Goal: Information Seeking & Learning: Learn about a topic

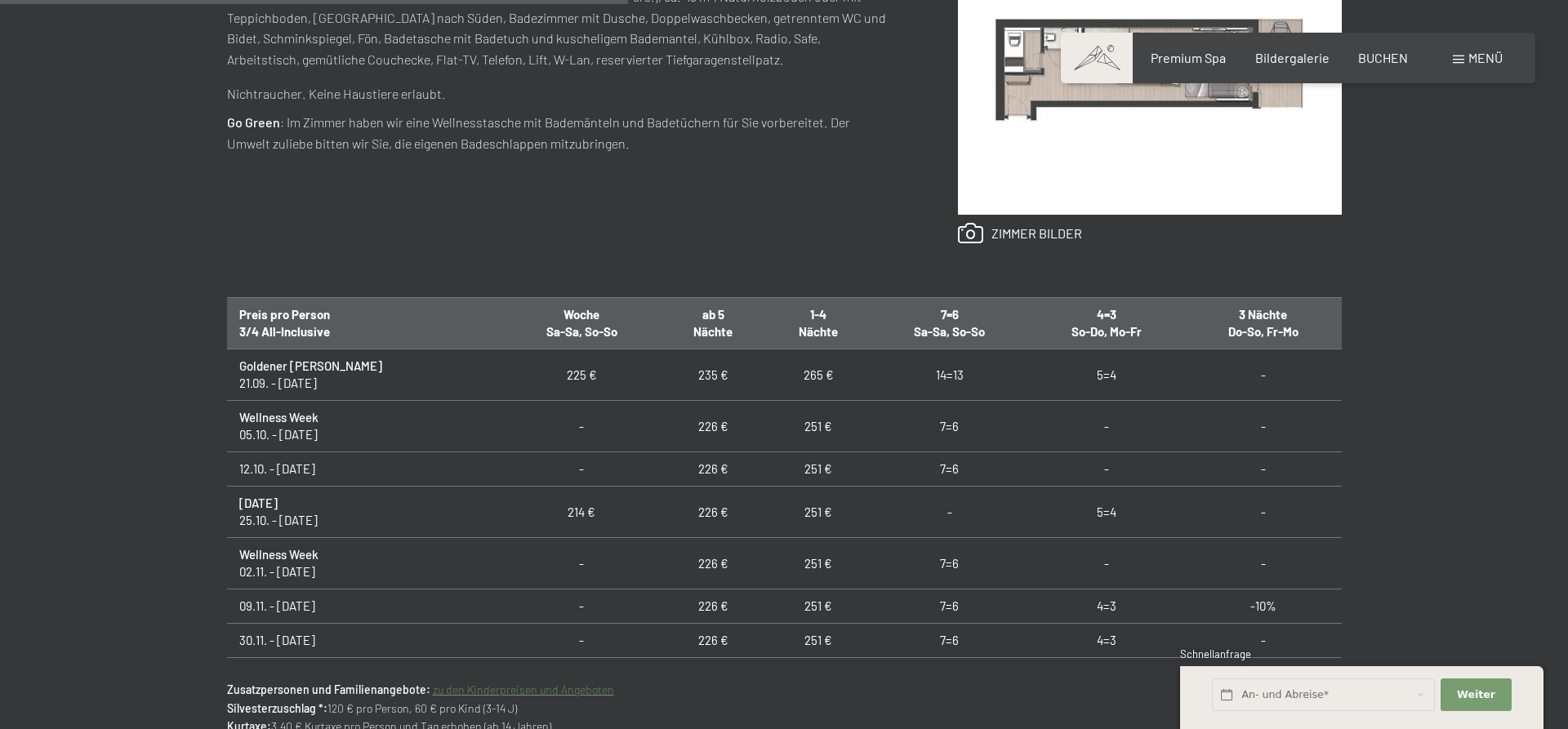
scroll to position [833, 0]
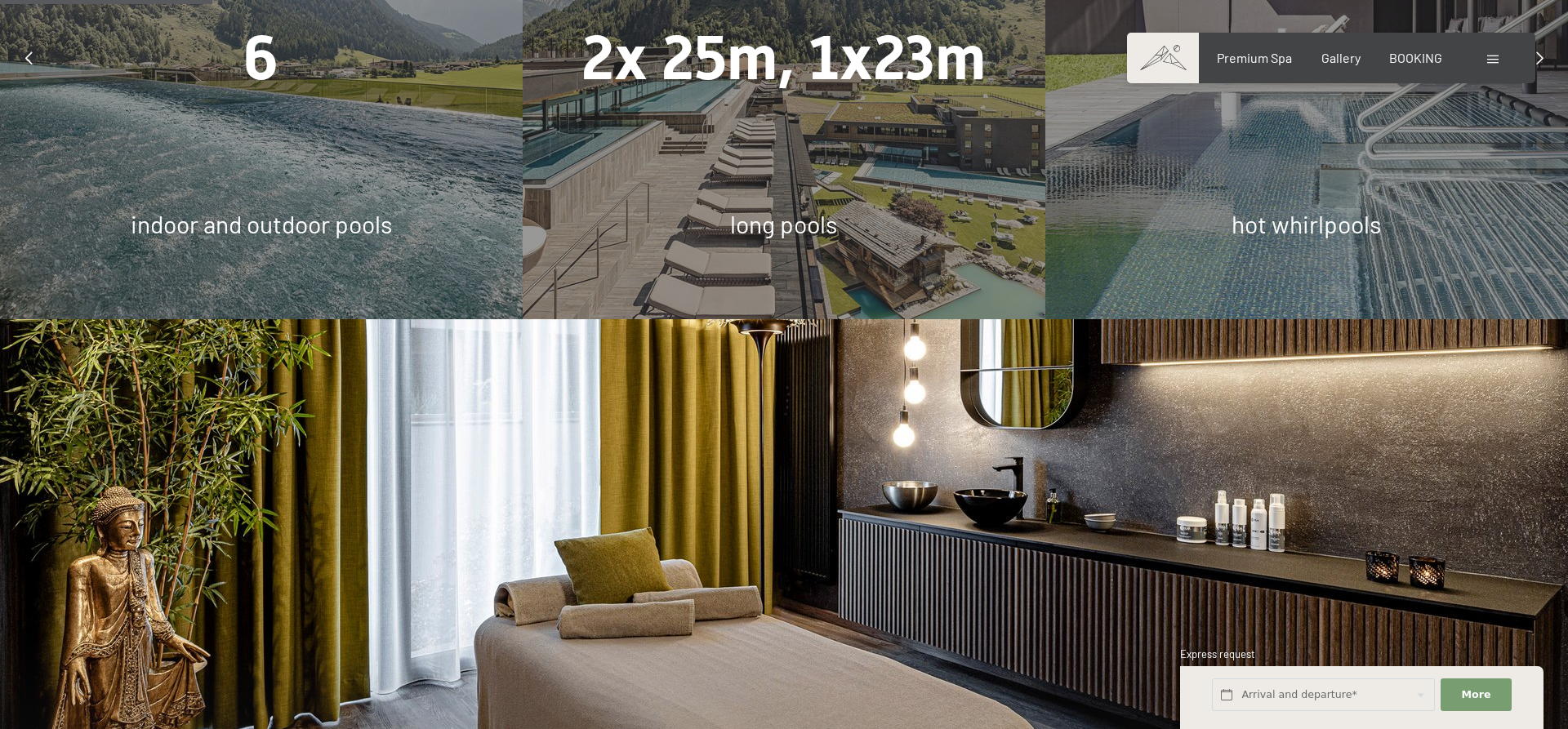
scroll to position [1666, 0]
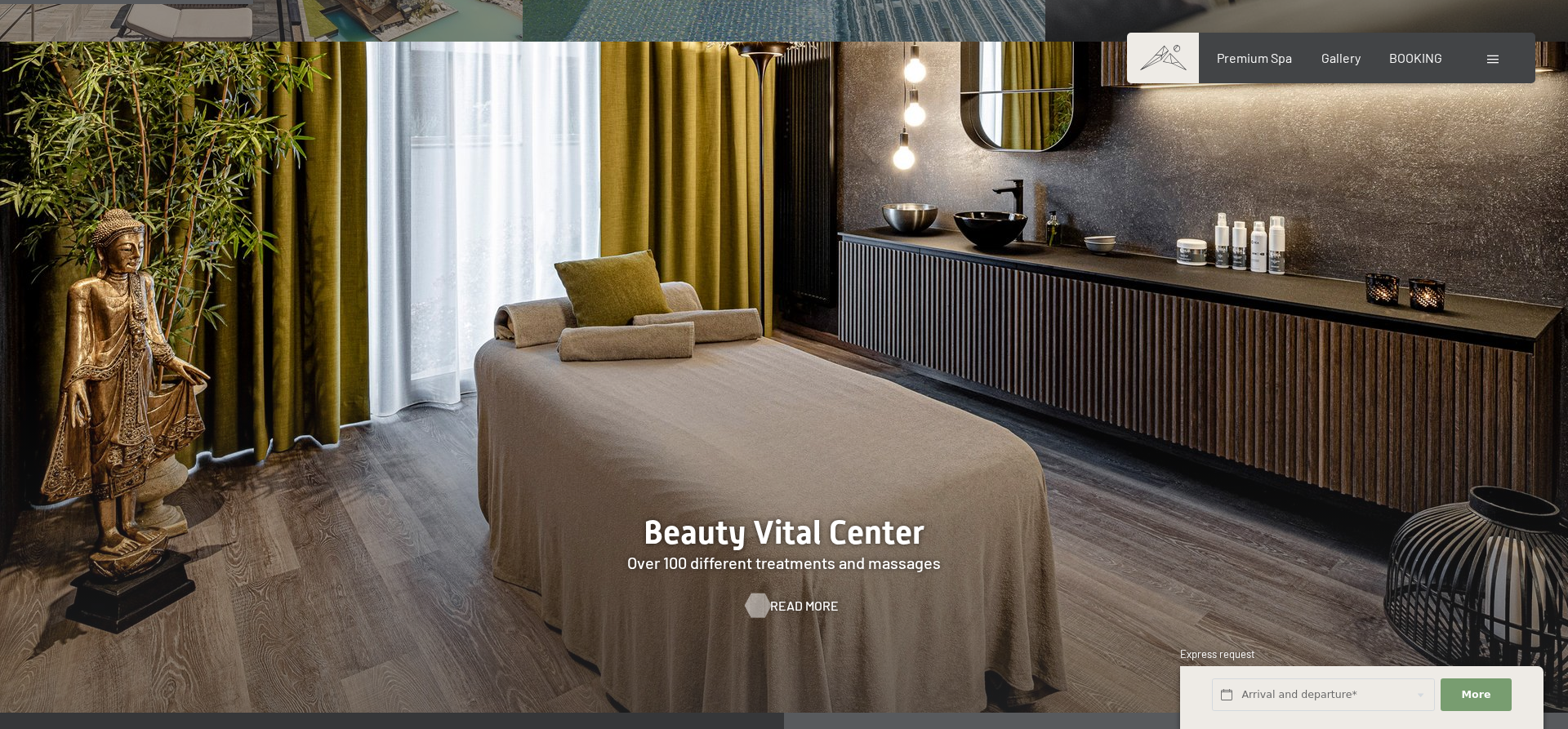
click at [789, 596] on span "Read more" at bounding box center [805, 605] width 69 height 18
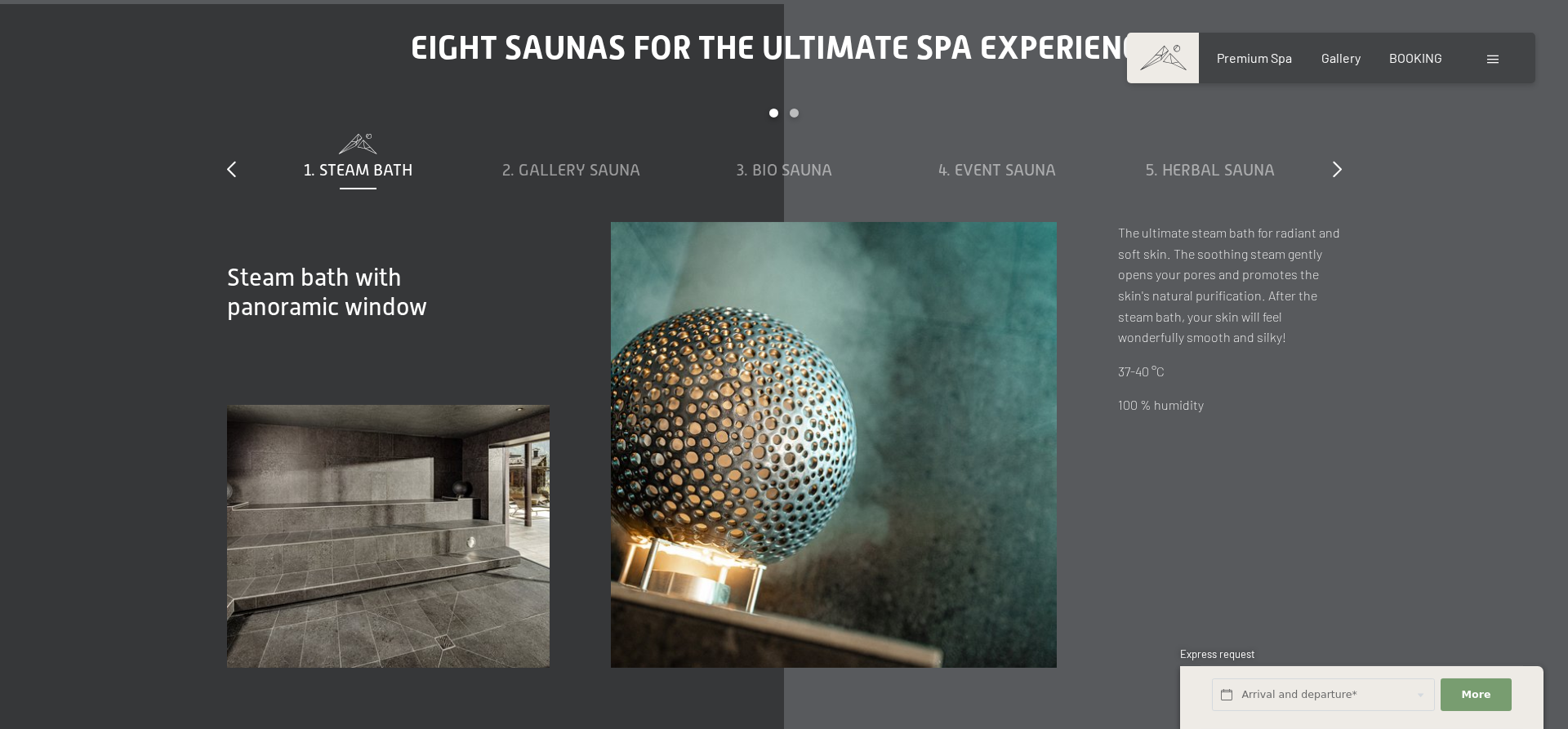
scroll to position [5968, 0]
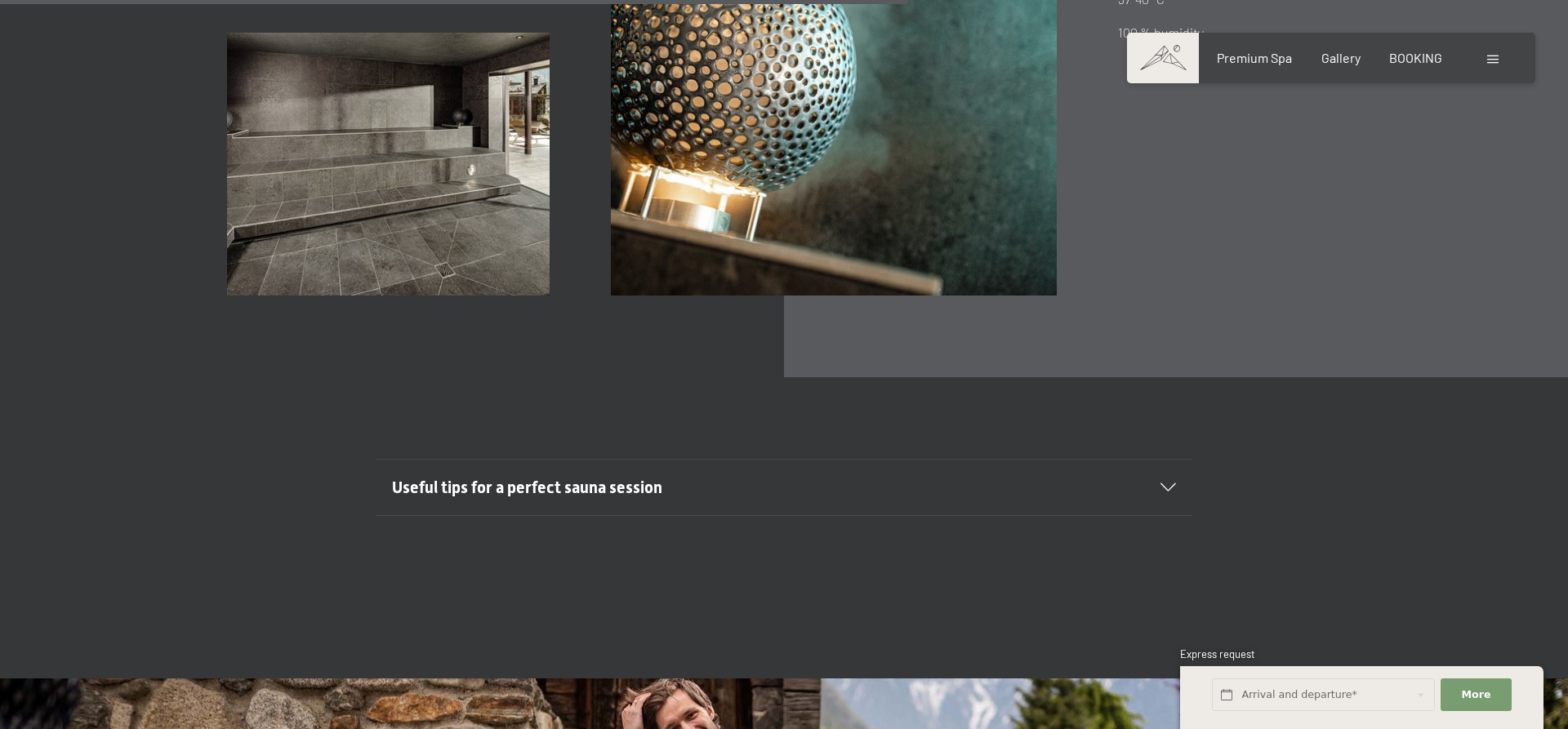
click at [631, 478] on span "Useful tips for a perfect sauna session" at bounding box center [527, 488] width 270 height 20
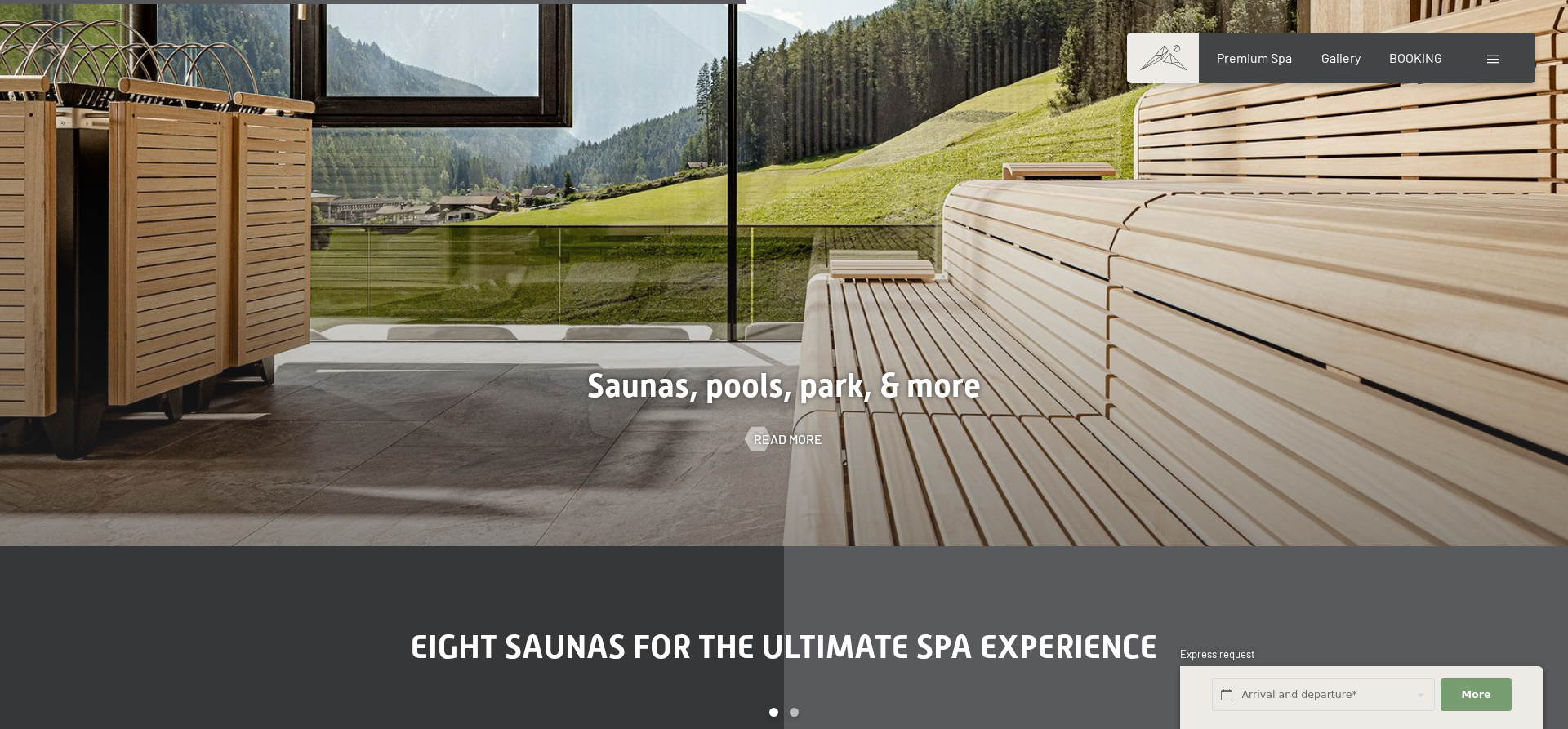
scroll to position [5275, 0]
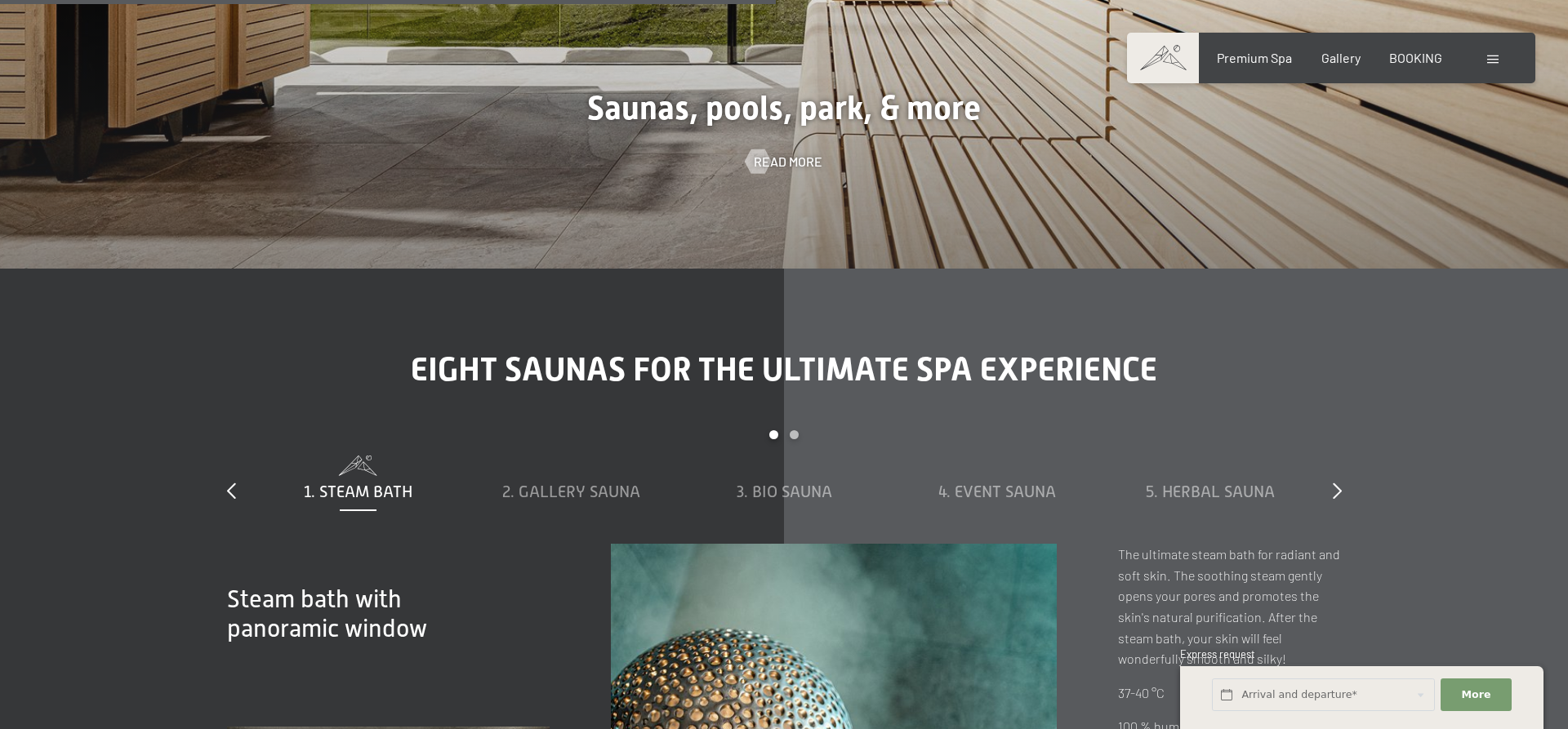
click at [795, 430] on div "Carousel Page 2" at bounding box center [793, 434] width 9 height 9
click at [777, 430] on div "Carousel Page 1" at bounding box center [773, 434] width 9 height 9
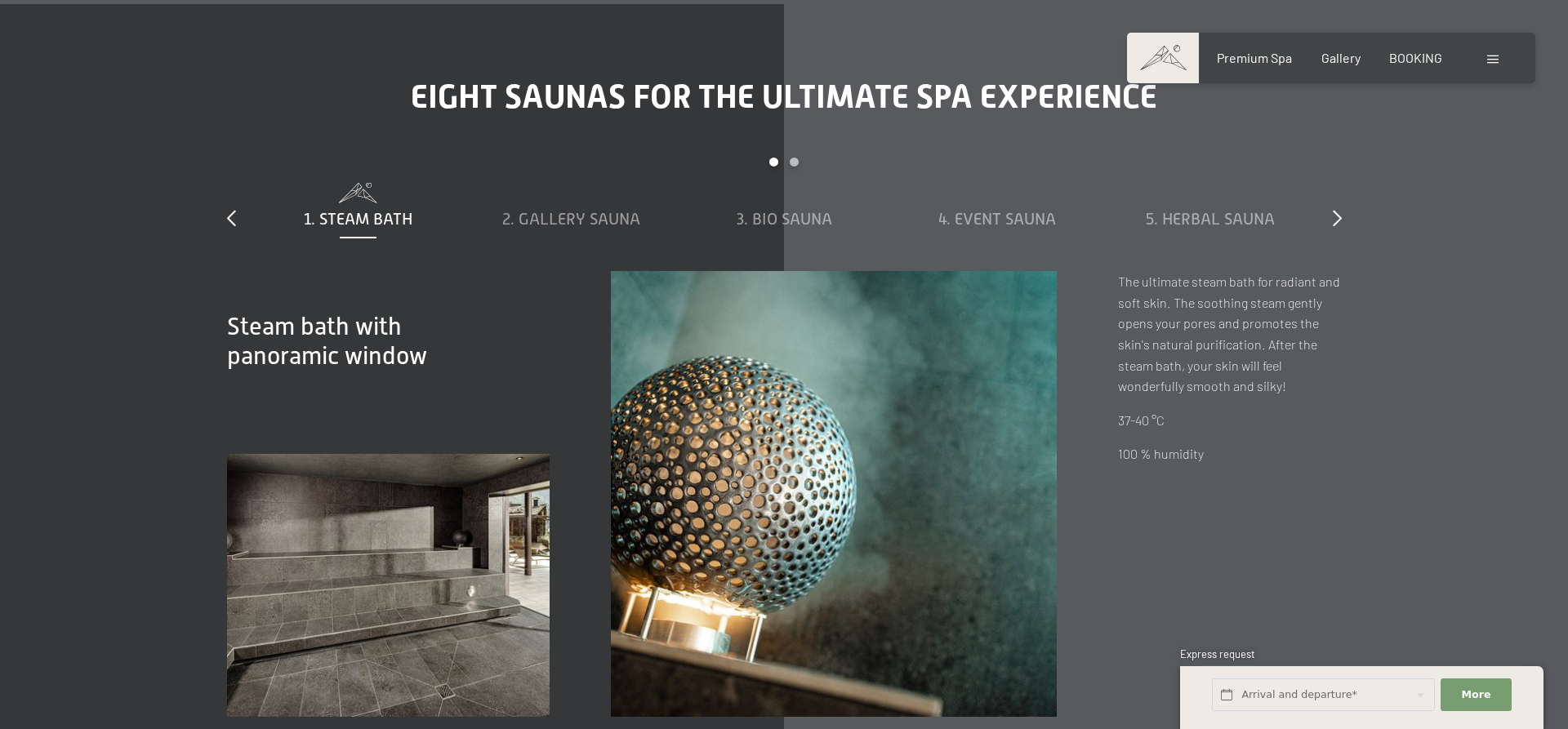
scroll to position [5552, 0]
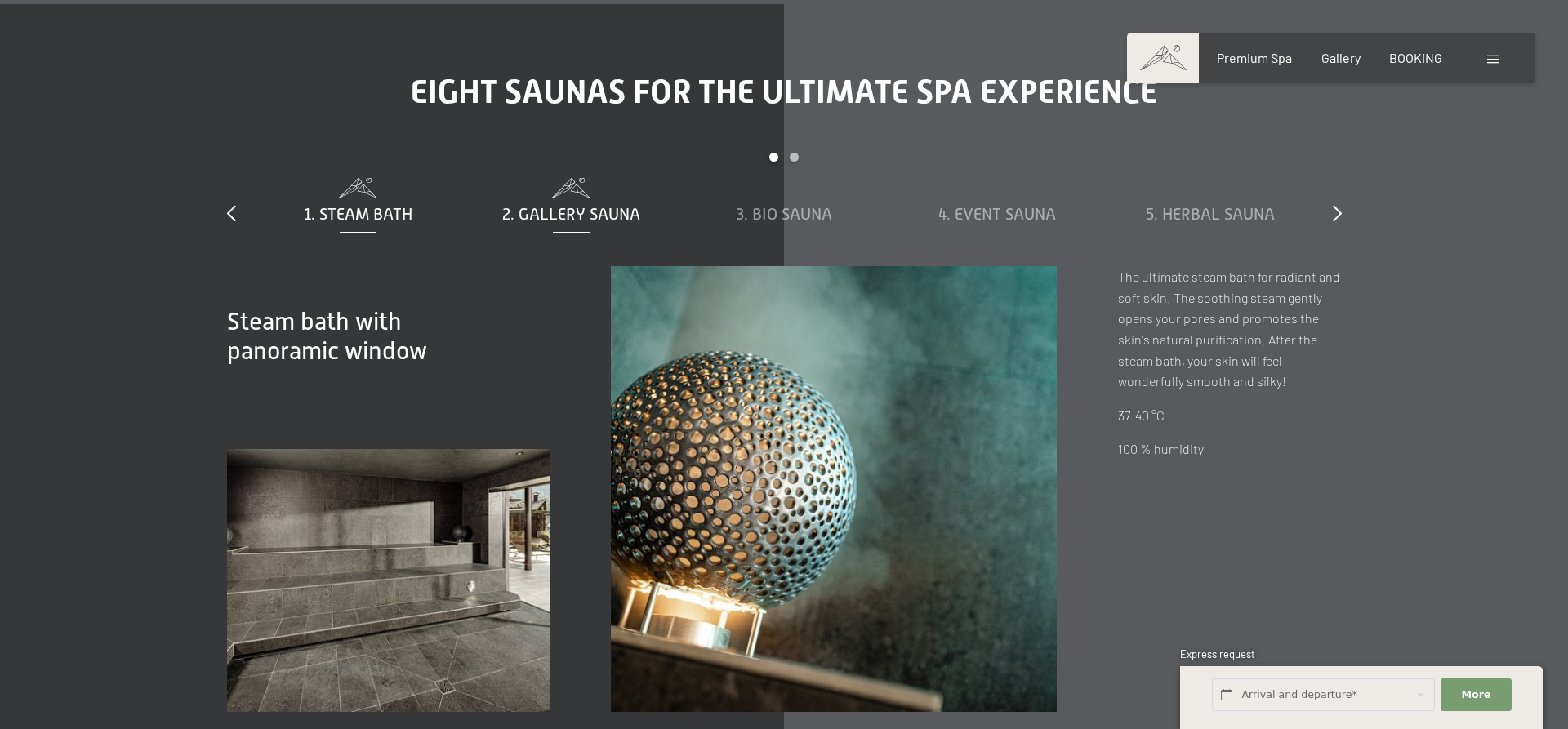
click at [585, 205] on span "2. Gallery sauna" at bounding box center [571, 214] width 138 height 18
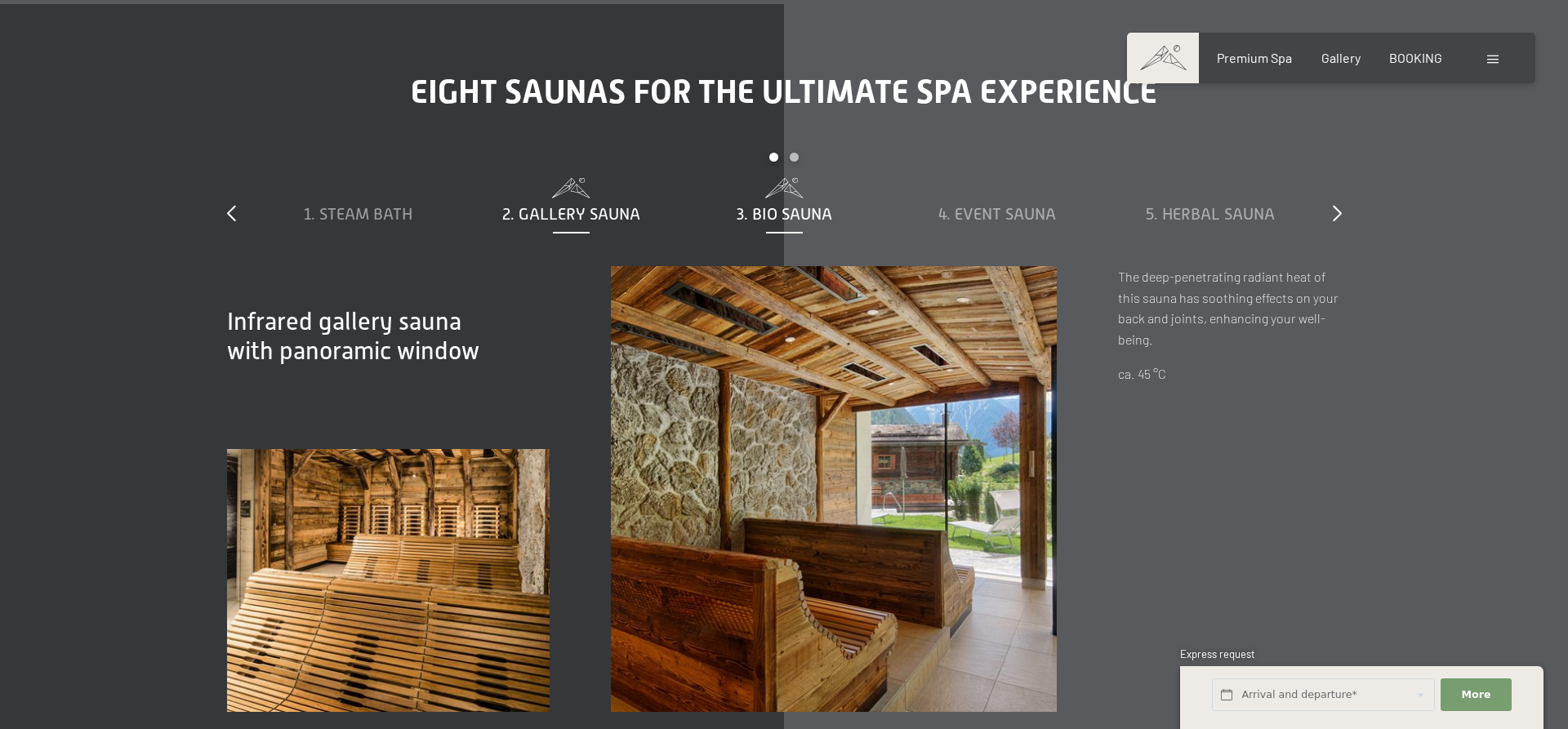
click at [753, 205] on span "3. Bio sauna" at bounding box center [784, 214] width 95 height 18
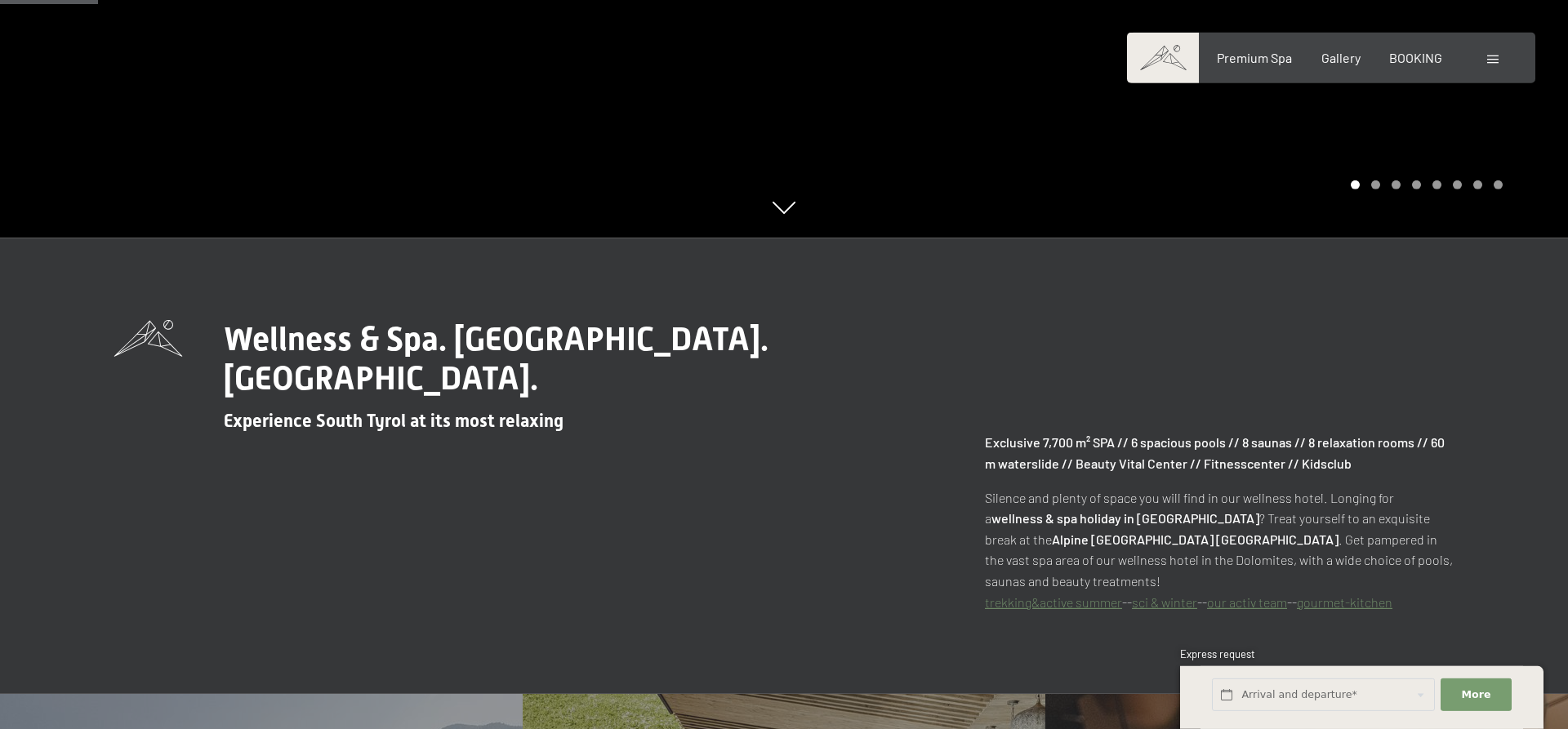
scroll to position [694, 0]
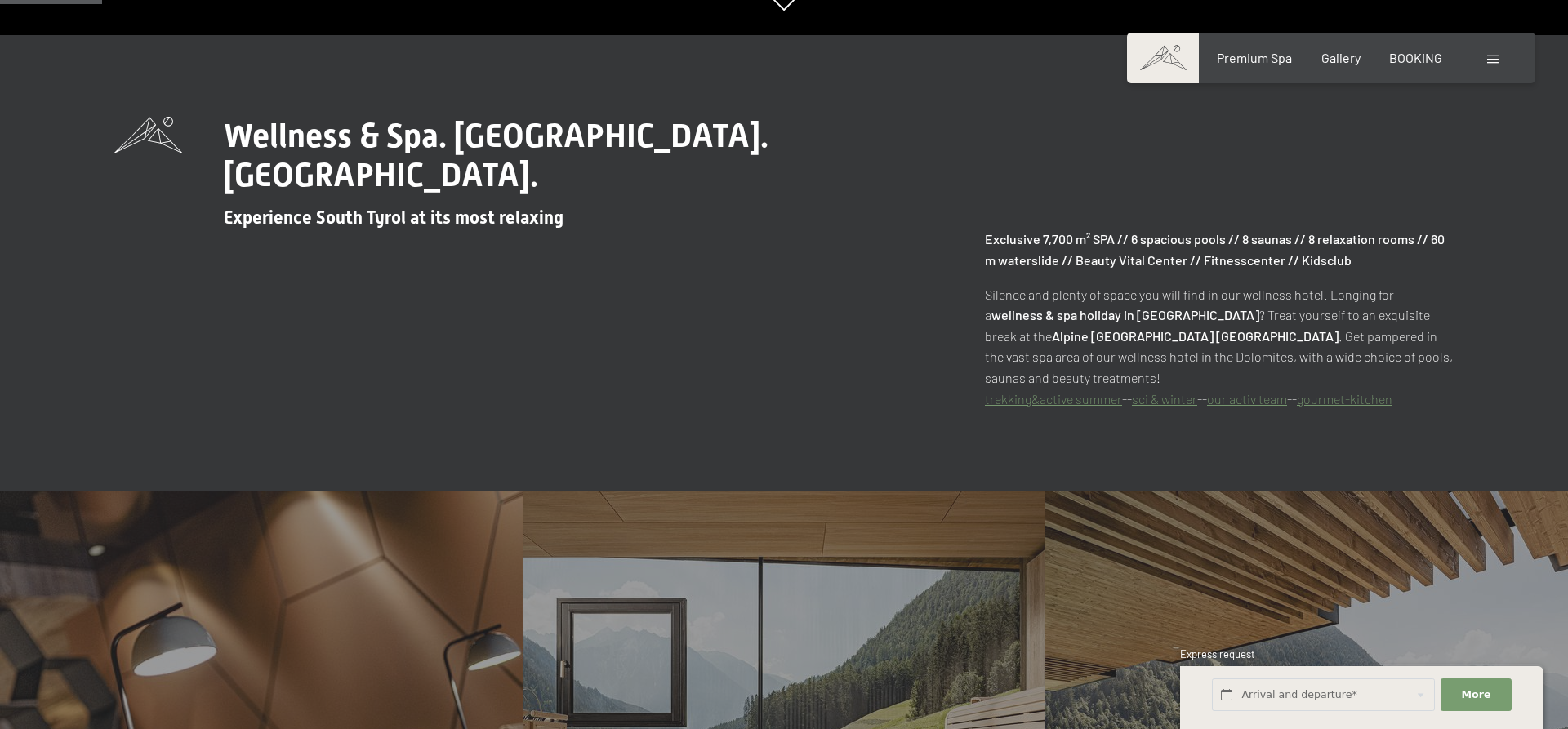
click at [1502, 55] on div "Booking Enquiries Premium Spa Gallery BOOKING DE IT EN Vouchers Gallery Enquiri…" at bounding box center [1330, 57] width 343 height 18
click at [1491, 57] on span at bounding box center [1493, 59] width 11 height 9
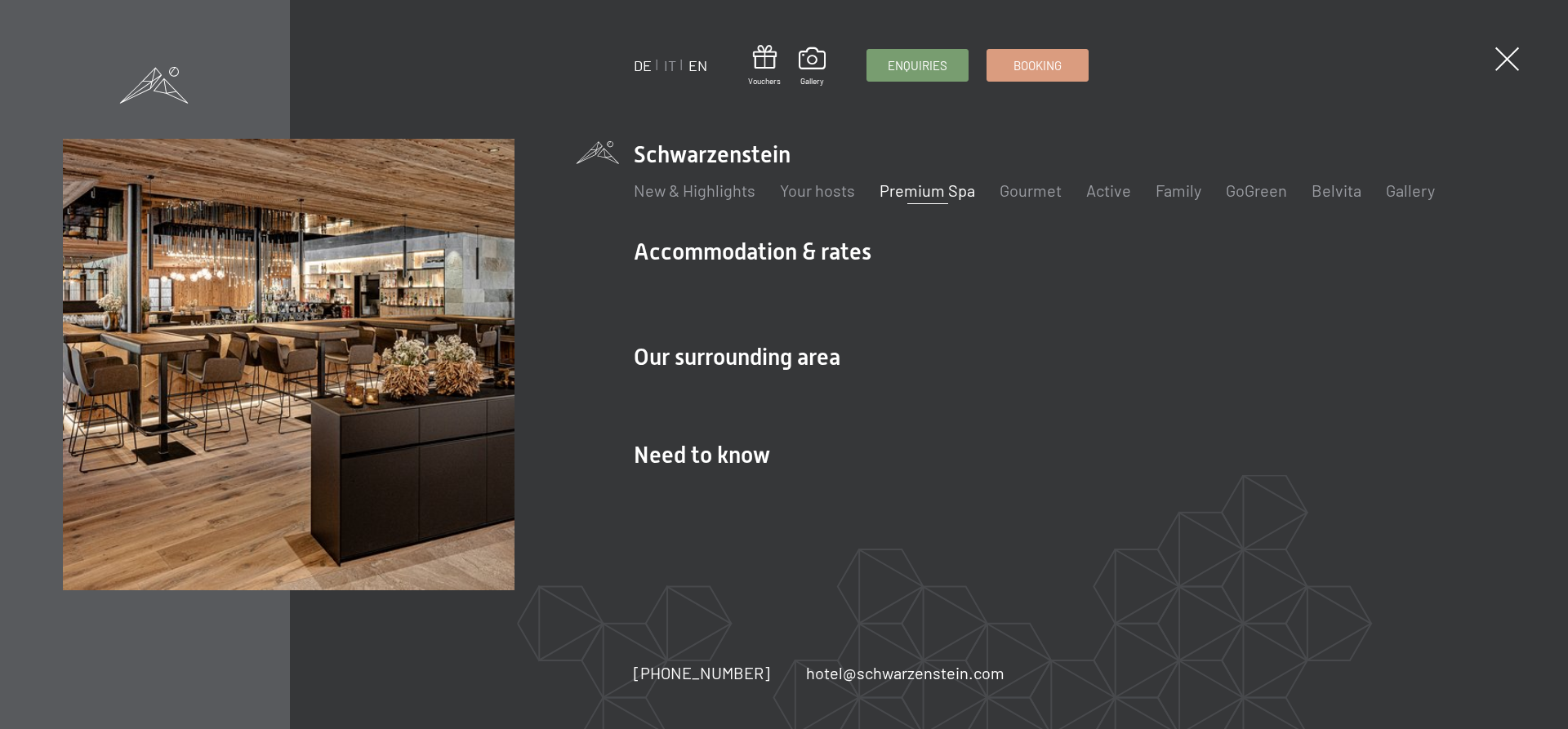
click at [640, 70] on link "DE" at bounding box center [642, 65] width 18 height 18
